Goal: Find specific page/section: Find specific page/section

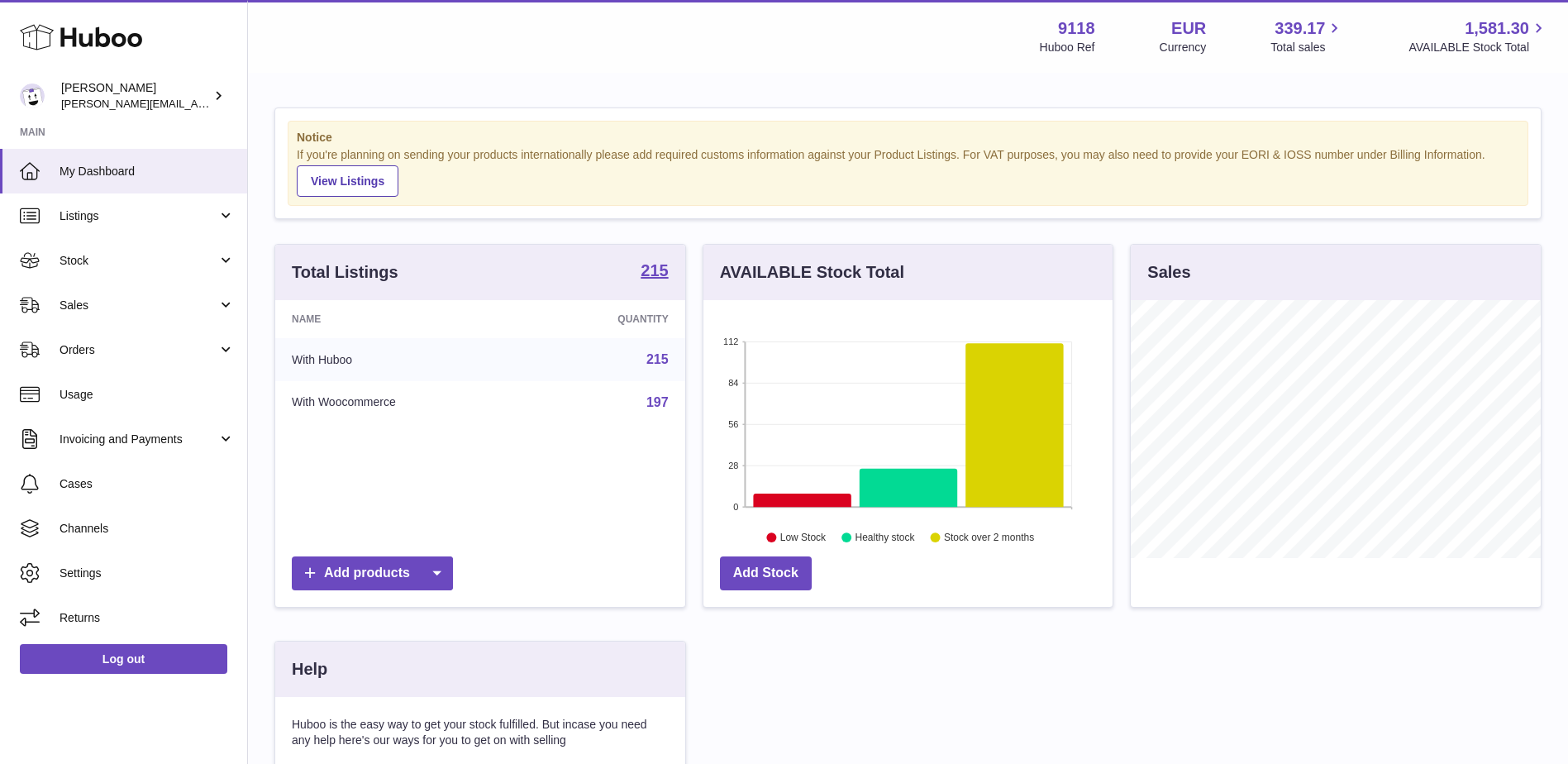
scroll to position [258, 409]
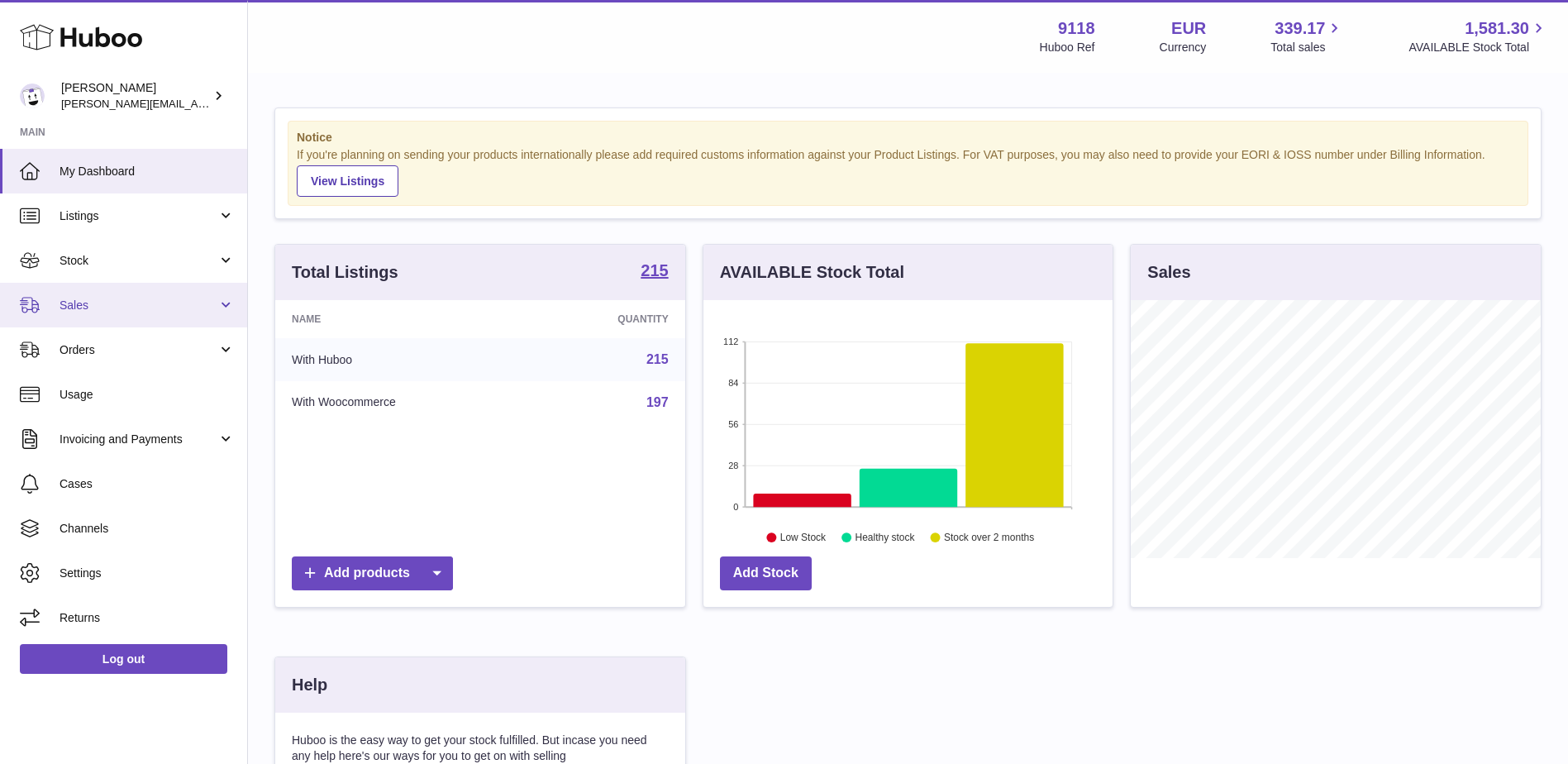
click at [89, 305] on span "Sales" at bounding box center [138, 305] width 158 height 16
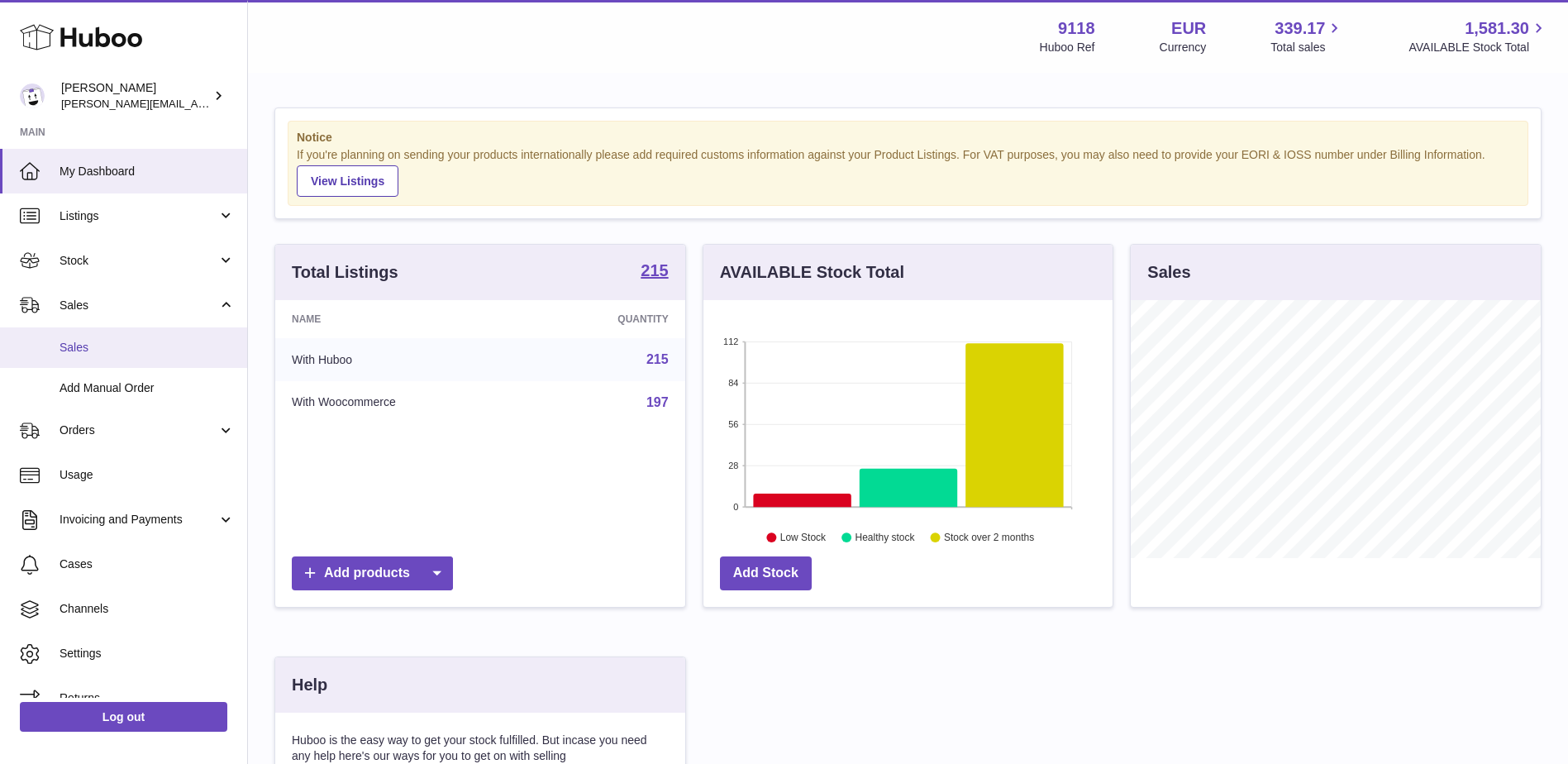
click at [94, 353] on span "Sales" at bounding box center [147, 348] width 175 height 16
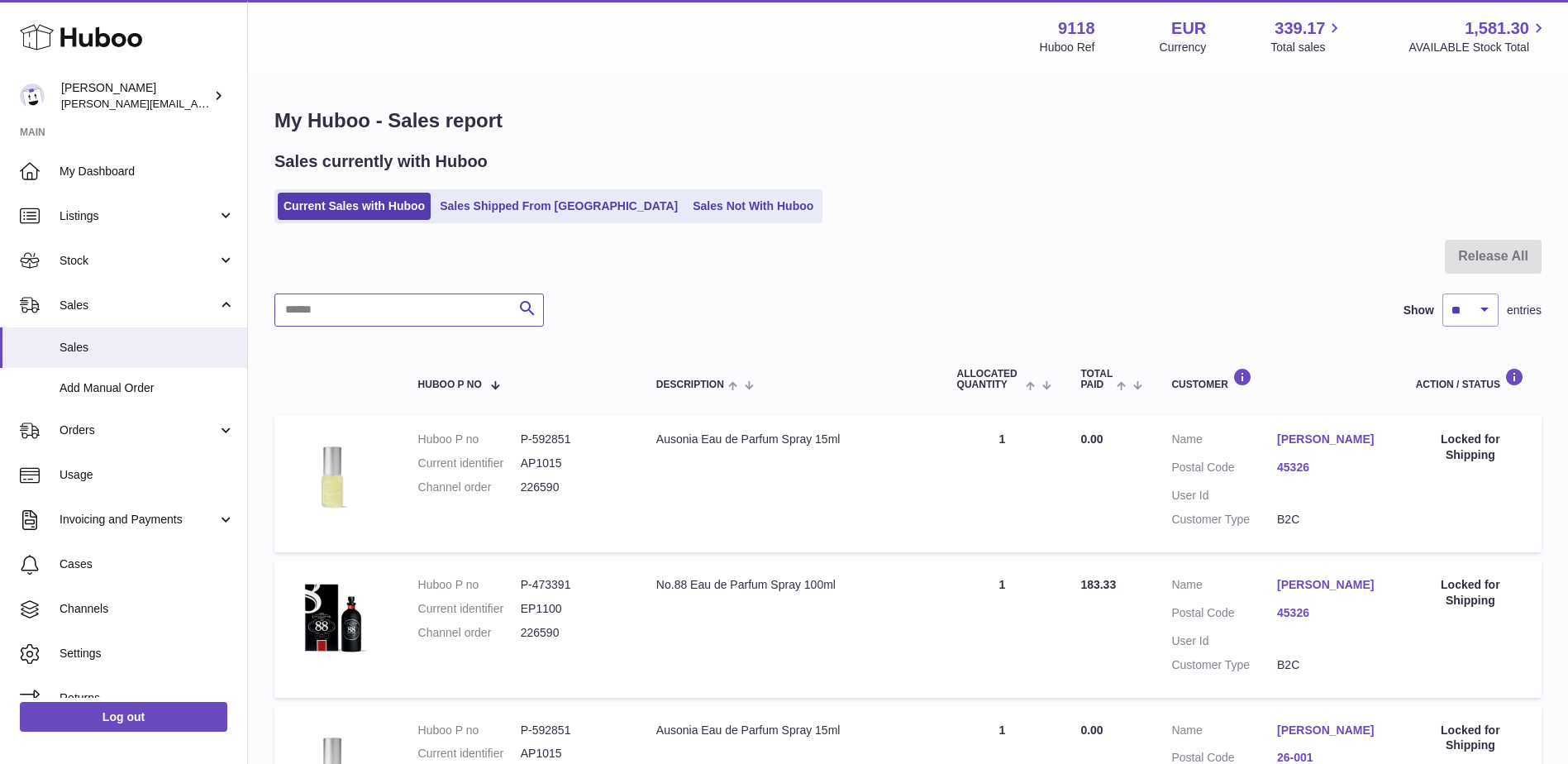
click at [421, 313] on input "text" at bounding box center [409, 309] width 269 height 33
paste input "******"
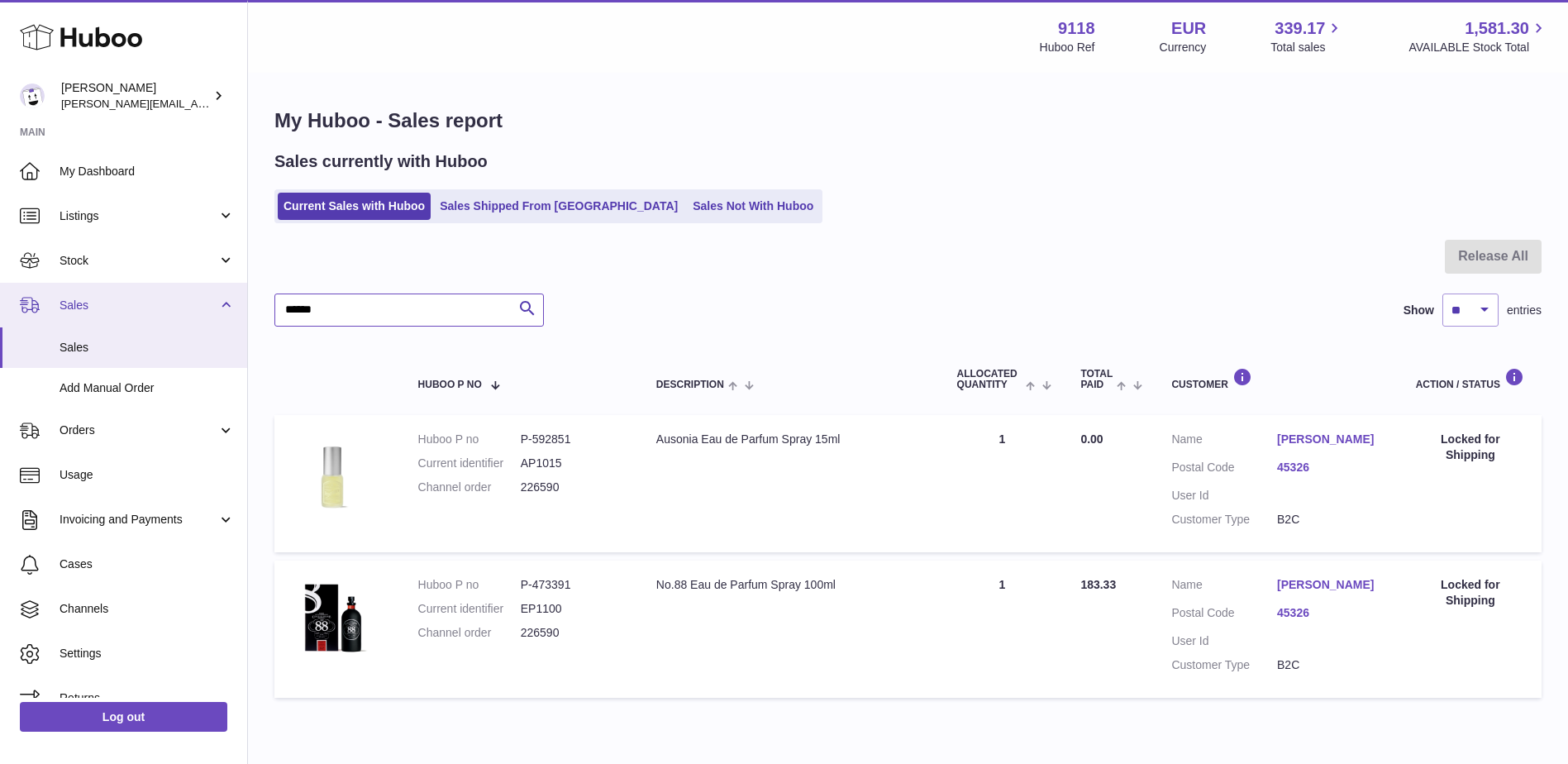
drag, startPoint x: 267, startPoint y: 302, endPoint x: 162, endPoint y: 288, distance: 105.9
click at [156, 289] on div "Huboo [PERSON_NAME] [PERSON_NAME][EMAIL_ADDRESS][PERSON_NAME][DOMAIN_NAME] Main…" at bounding box center [784, 418] width 1568 height 836
paste input "text"
type input "******"
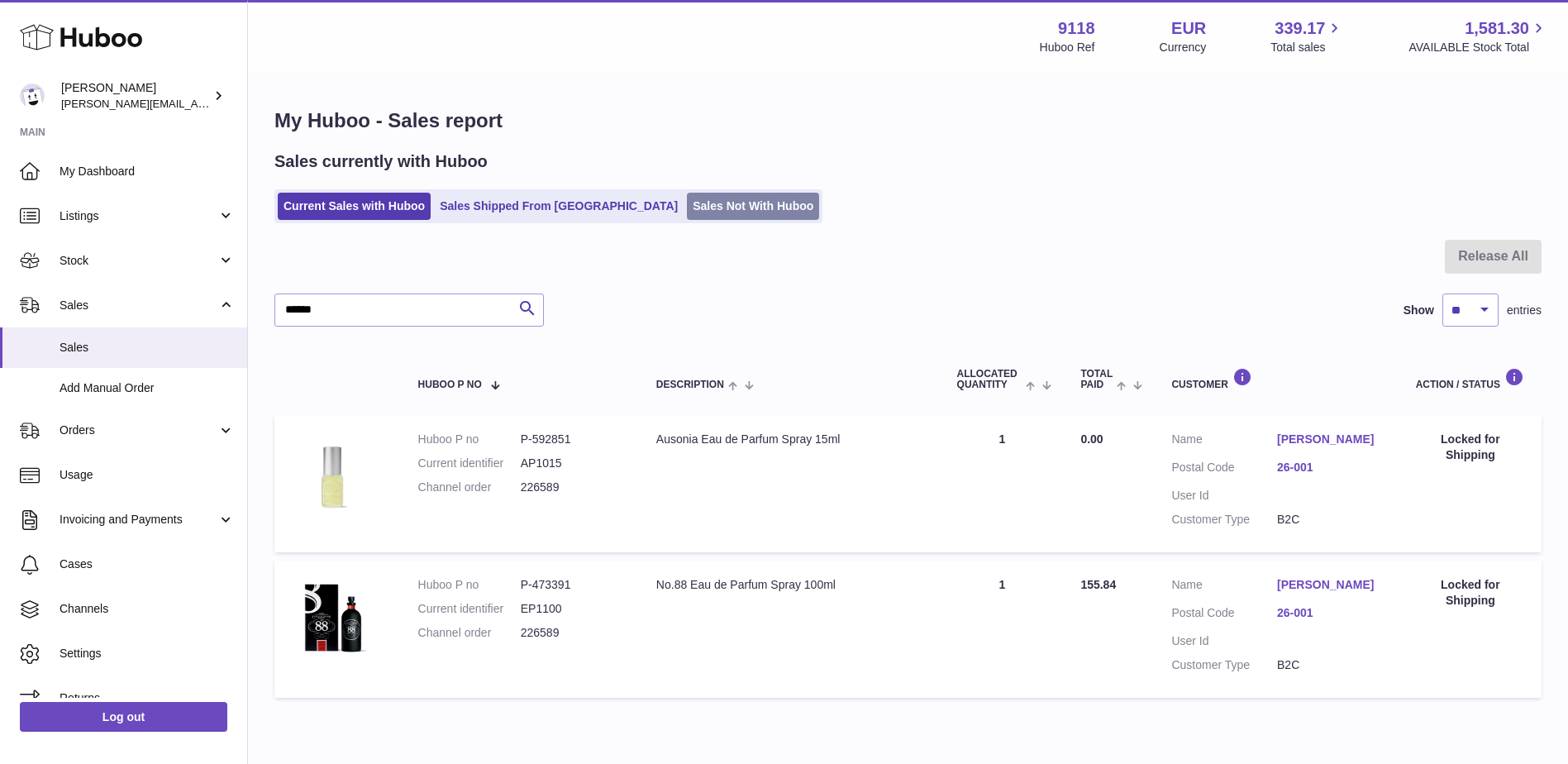
click at [687, 207] on link "Sales Not With Huboo" at bounding box center [753, 206] width 132 height 27
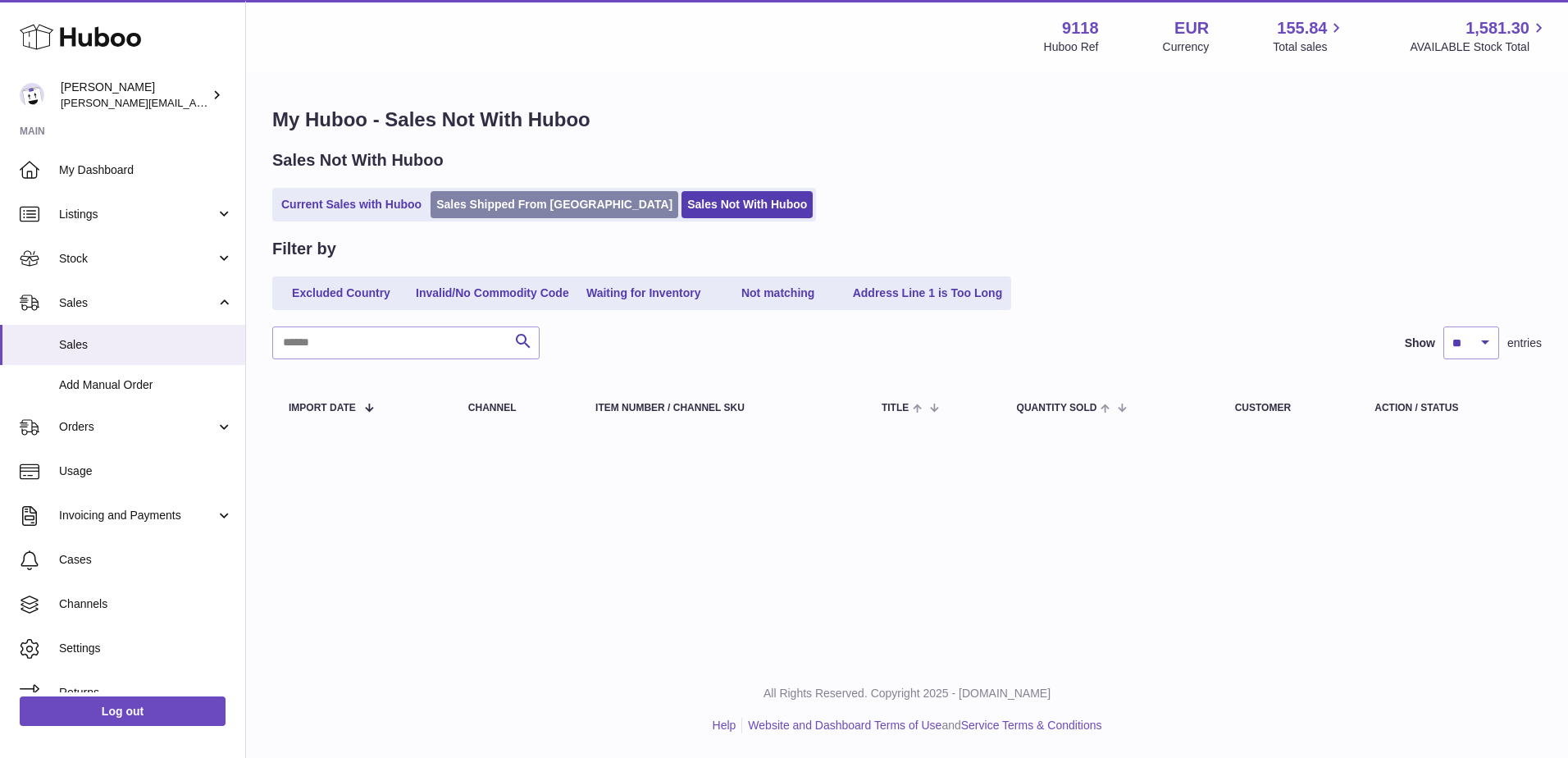
click at [524, 206] on link "Sales Shipped From [GEOGRAPHIC_DATA]" at bounding box center [554, 205] width 248 height 27
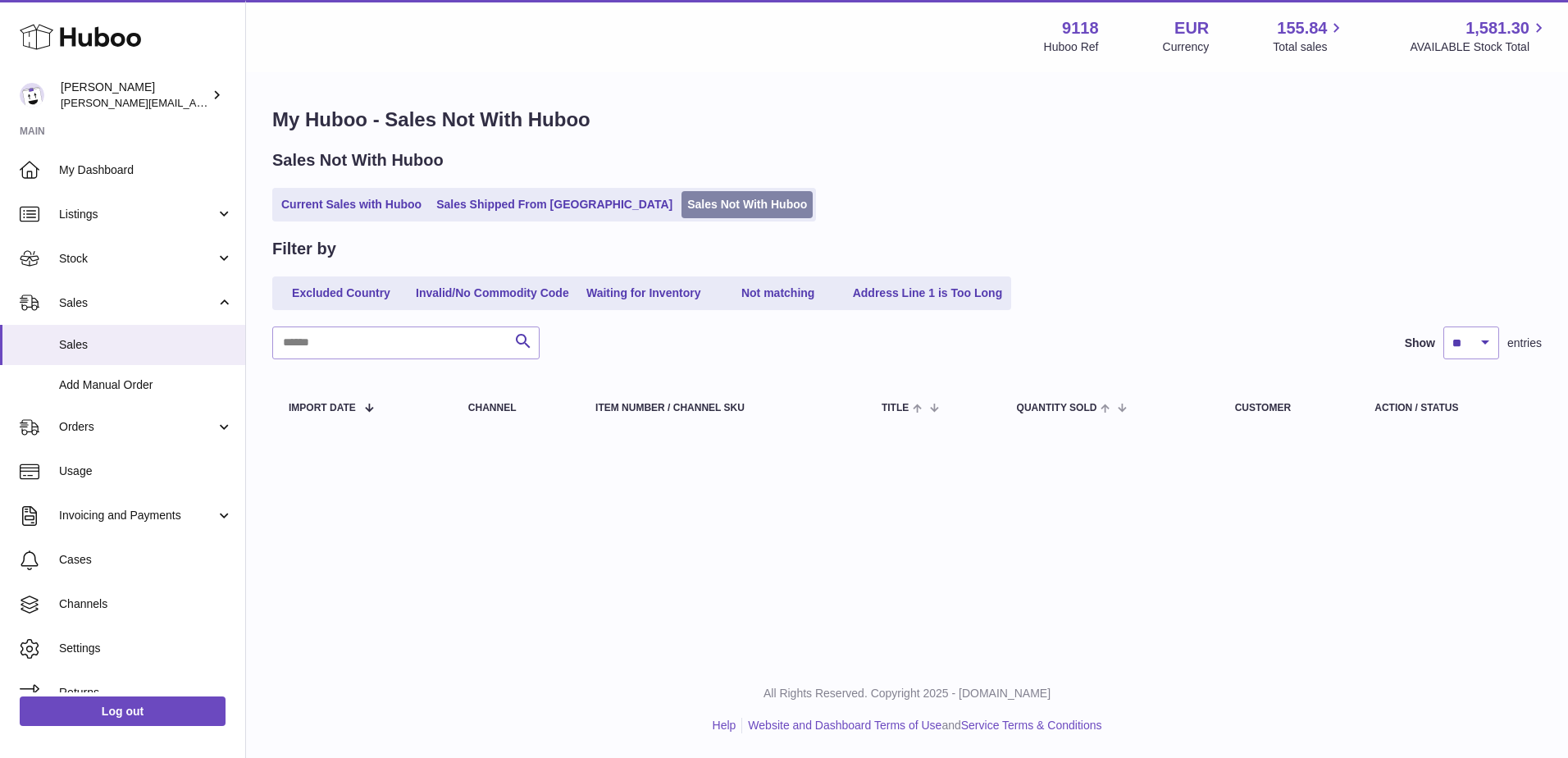
click at [683, 199] on link "Sales Not With Huboo" at bounding box center [747, 205] width 131 height 27
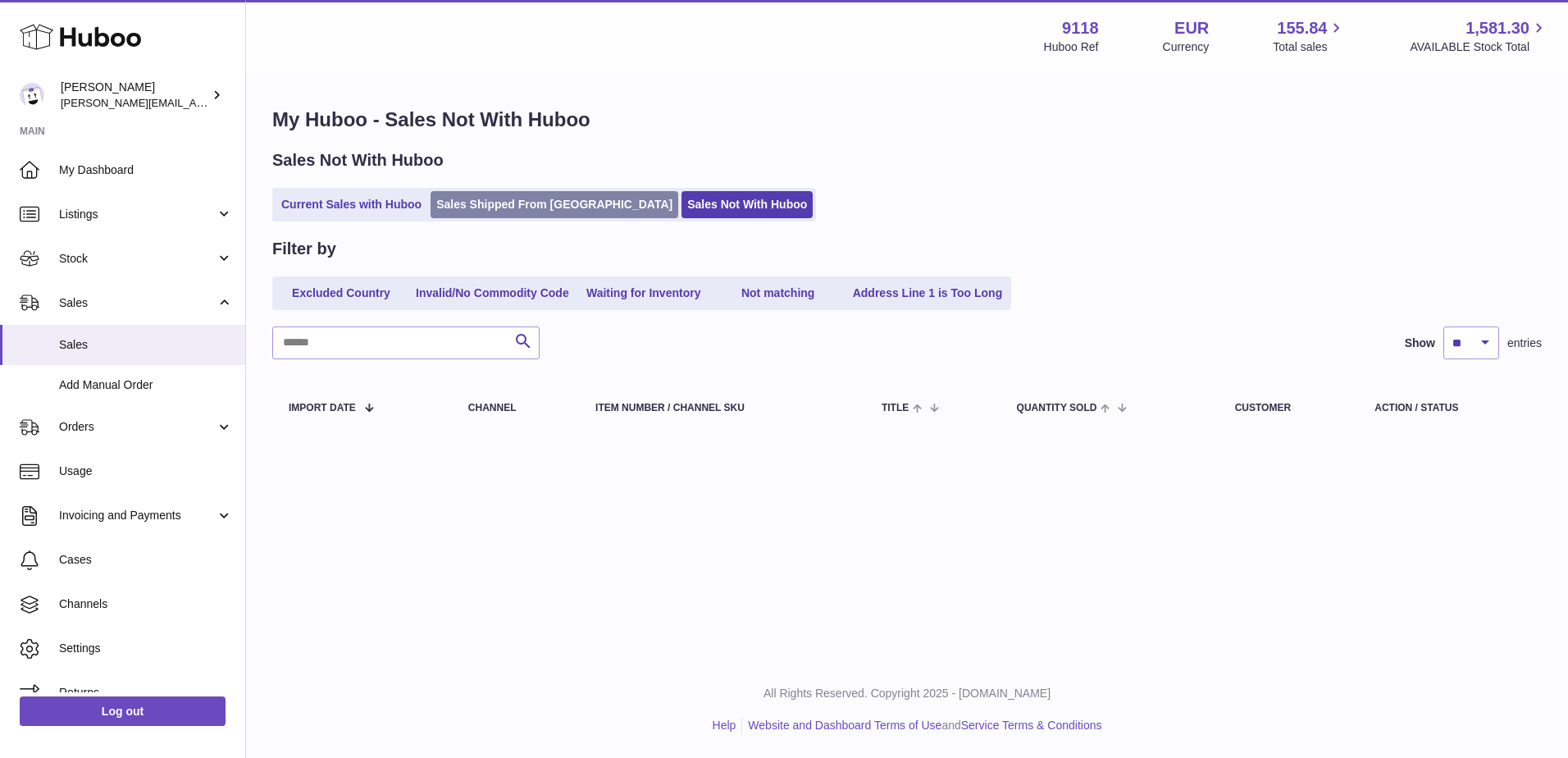
click at [546, 198] on link "Sales Shipped From [GEOGRAPHIC_DATA]" at bounding box center [554, 205] width 248 height 27
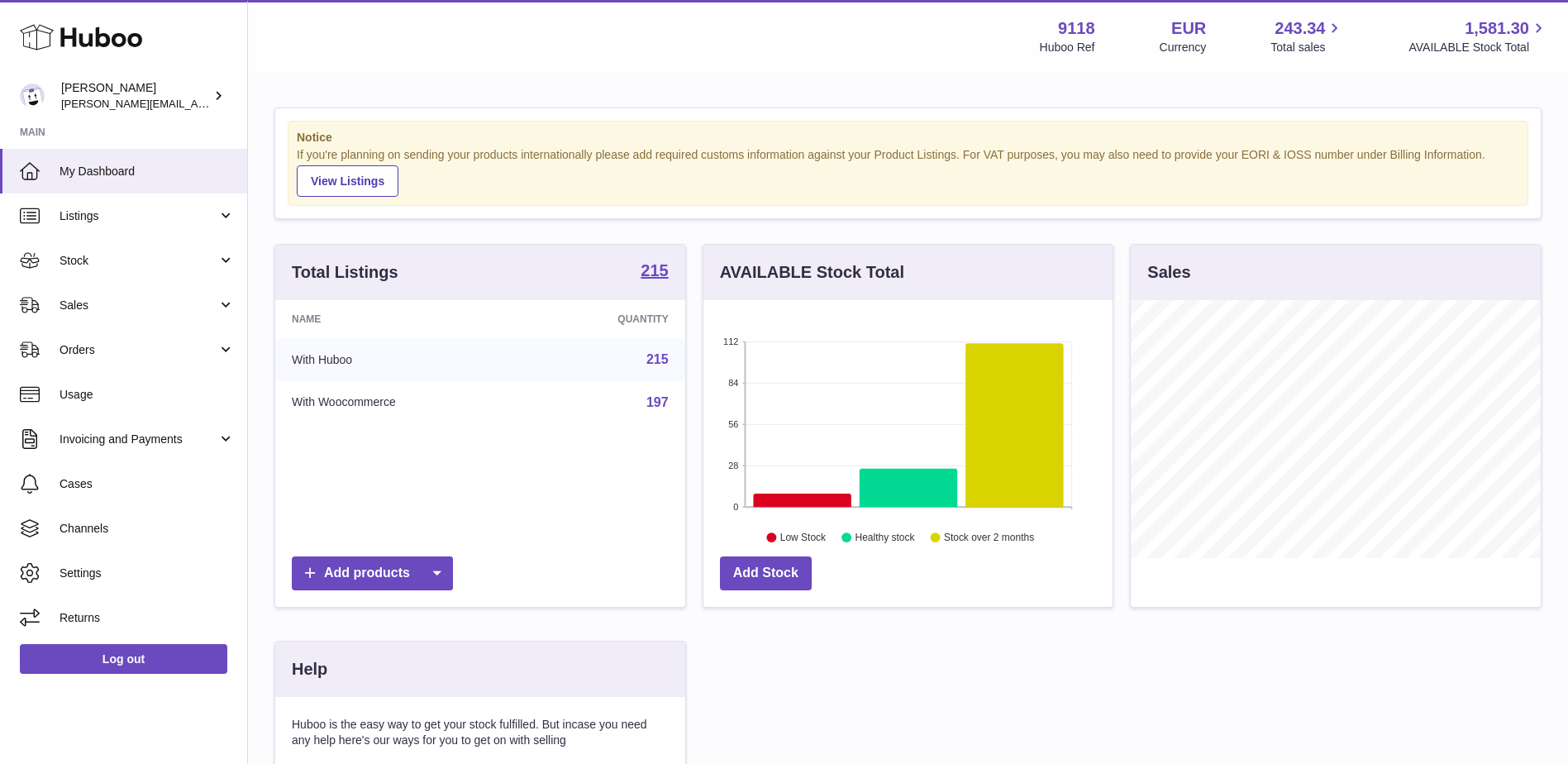
scroll to position [258, 409]
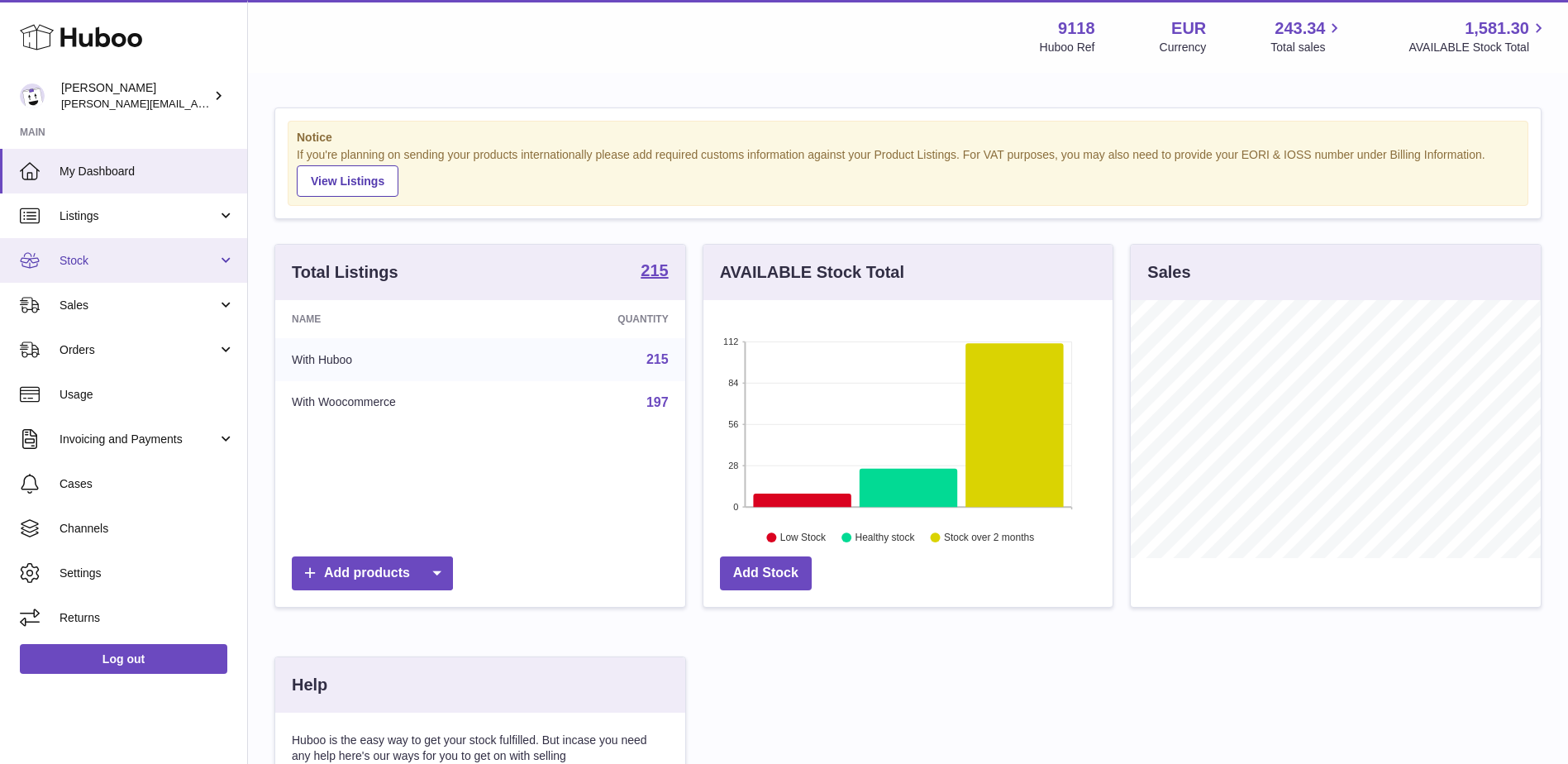
click at [94, 253] on span "Stock" at bounding box center [138, 261] width 158 height 16
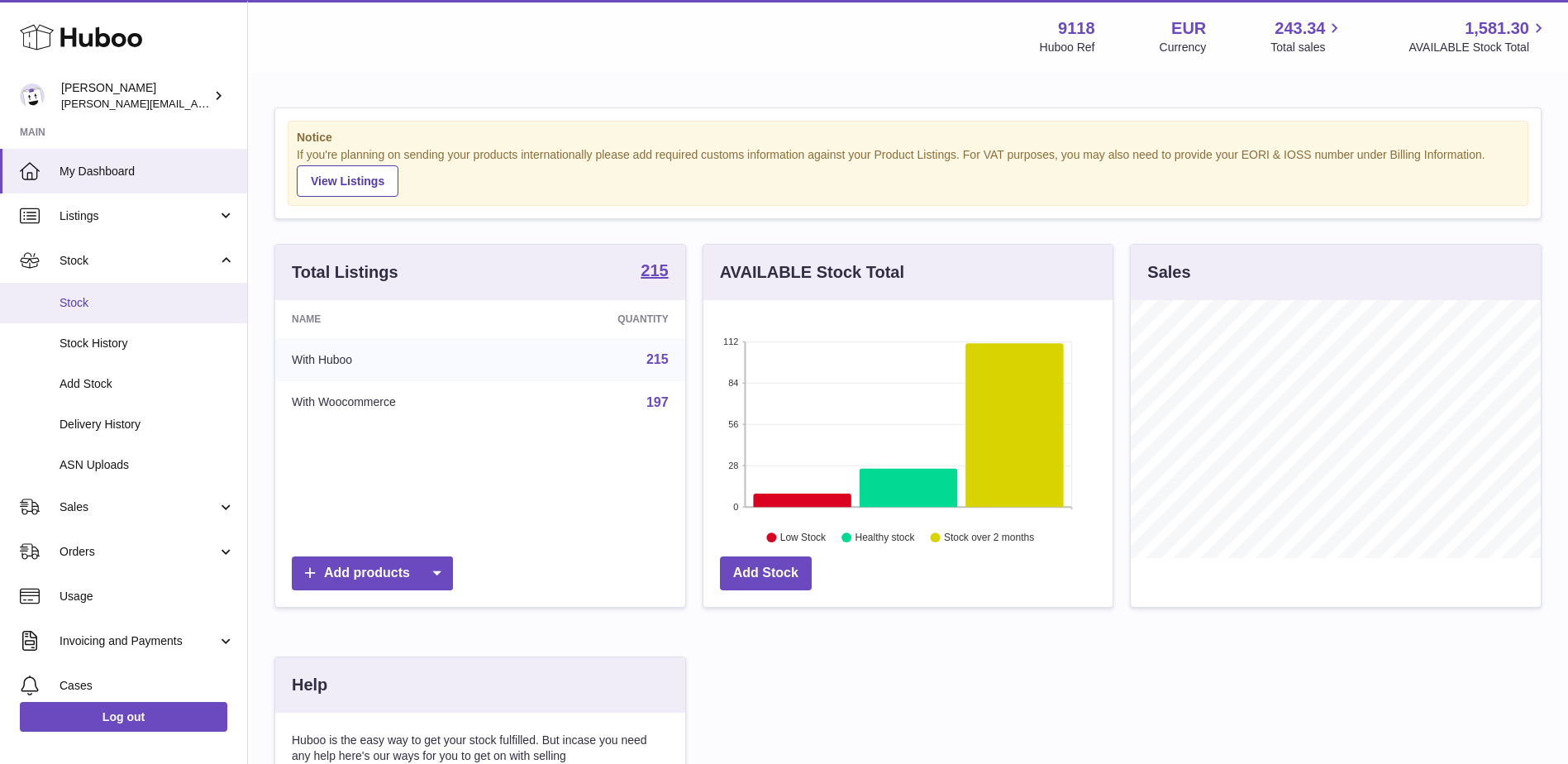
click at [73, 297] on span "Stock" at bounding box center [147, 303] width 175 height 16
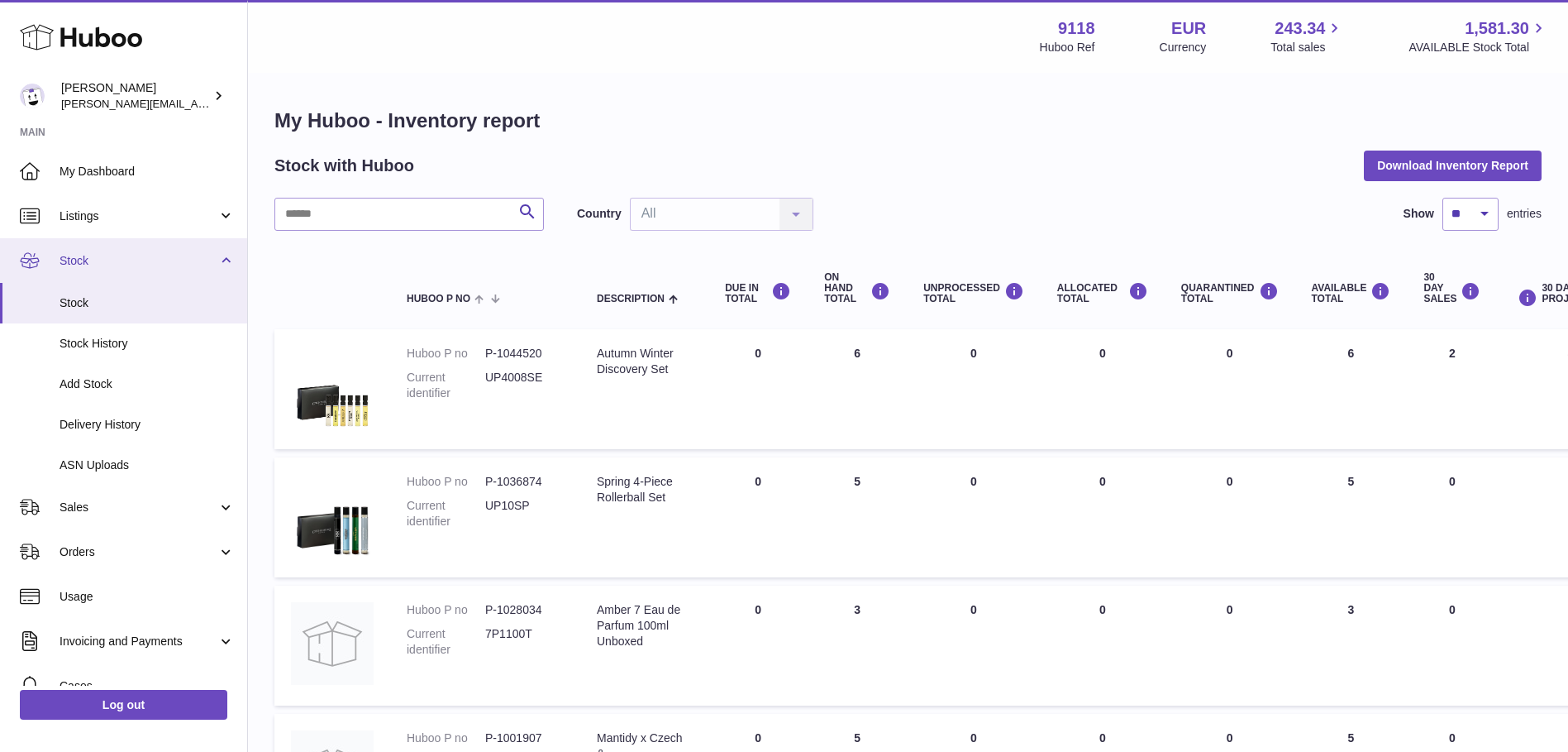
click at [72, 249] on link "Stock" at bounding box center [123, 260] width 247 height 44
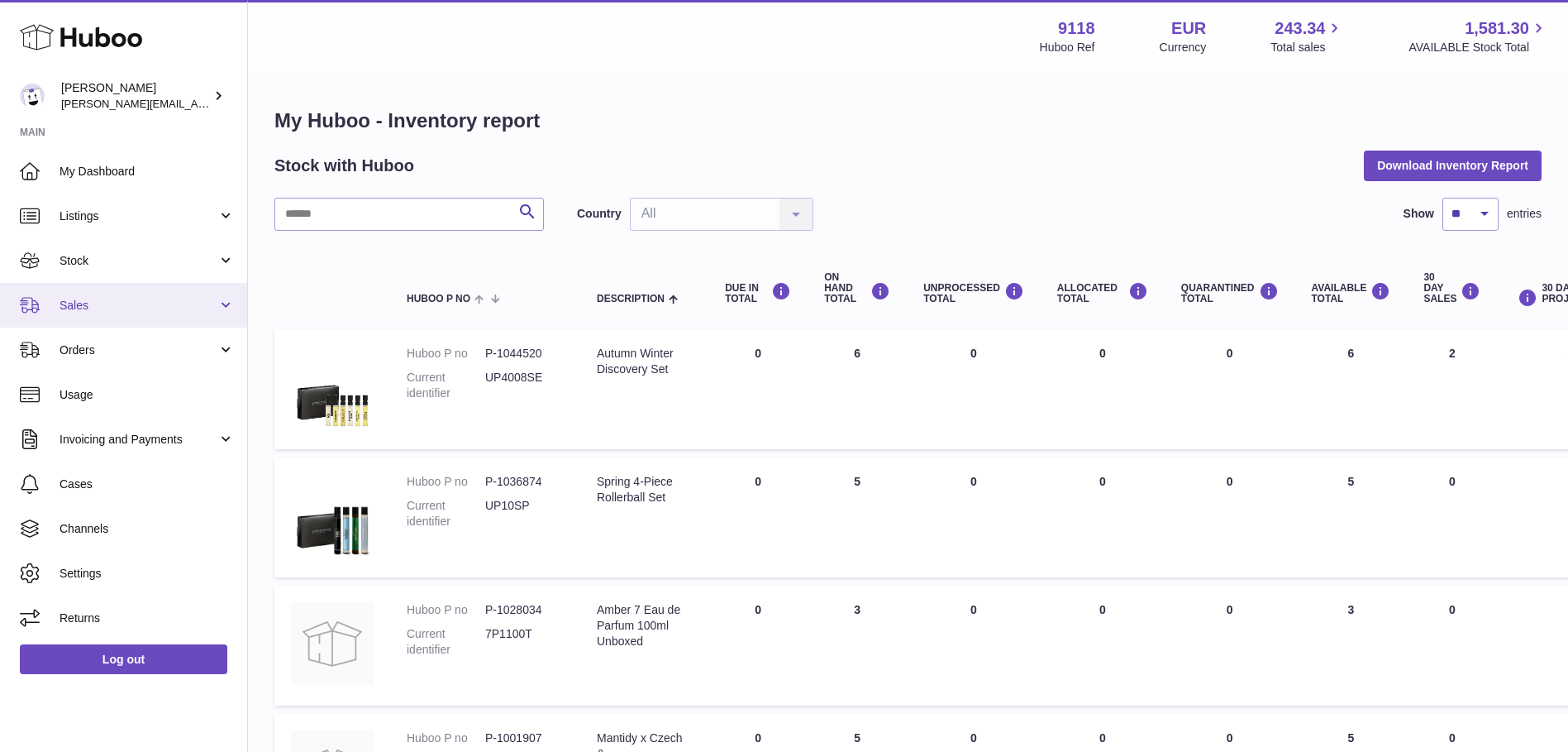
click at [104, 305] on span "Sales" at bounding box center [138, 306] width 158 height 16
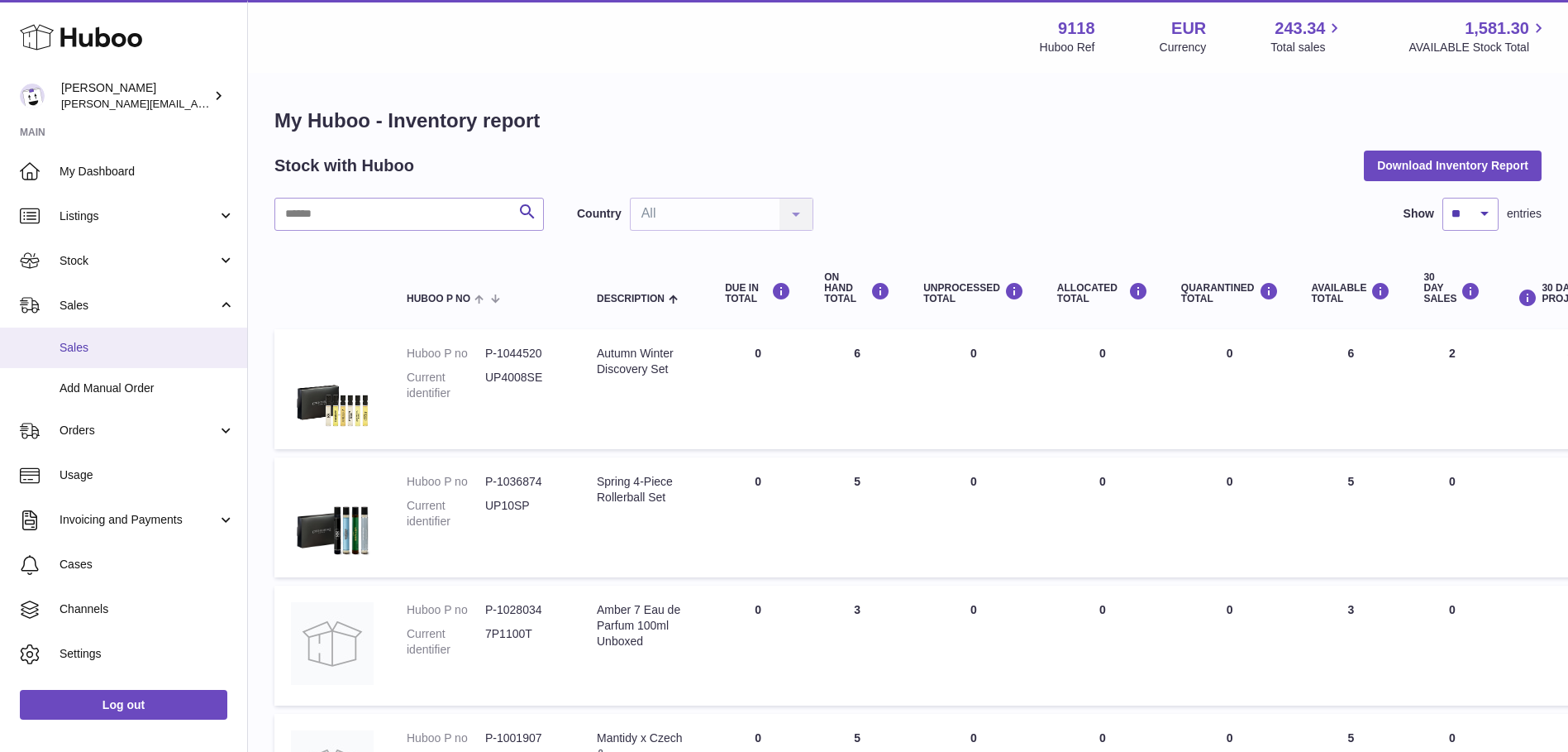
click at [108, 352] on span "Sales" at bounding box center [147, 348] width 175 height 16
